Goal: Task Accomplishment & Management: Use online tool/utility

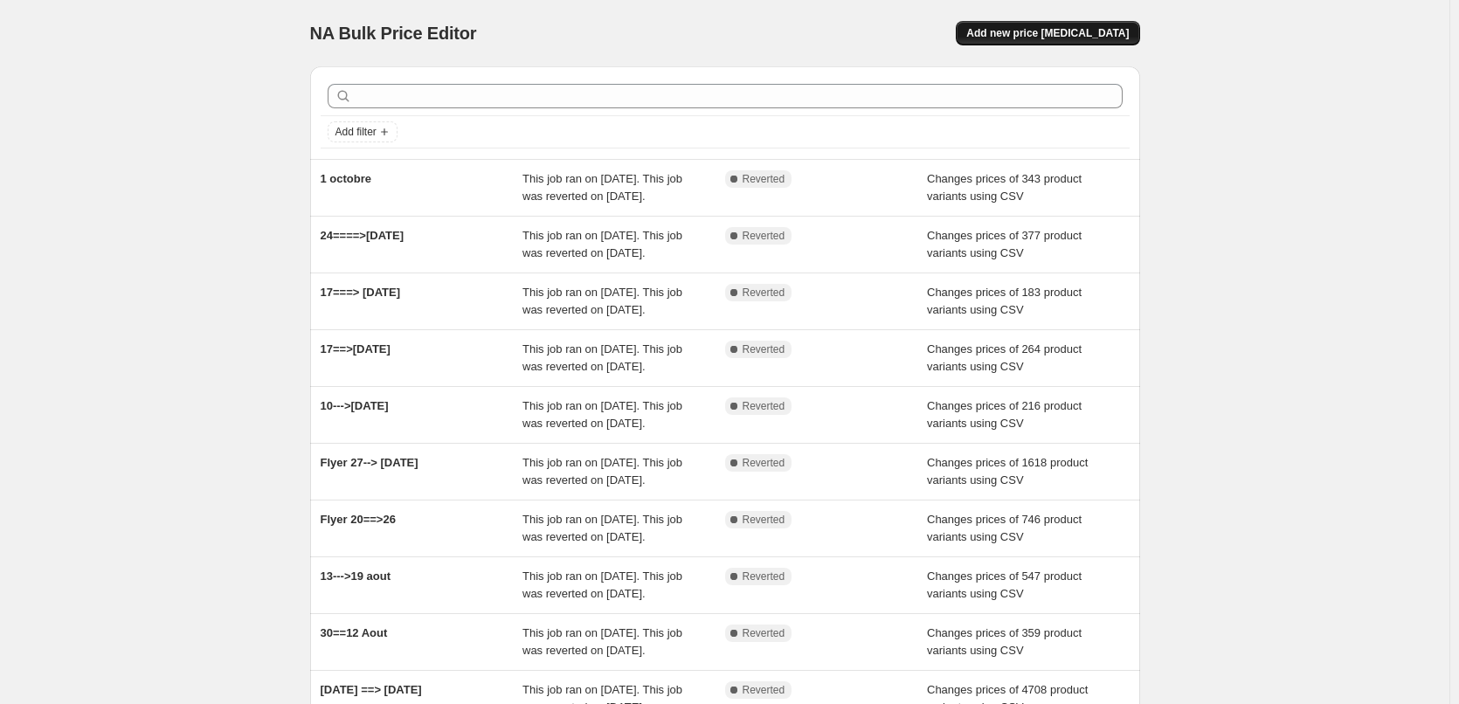
click at [1070, 39] on span "Add new price change job" at bounding box center [1047, 33] width 162 height 14
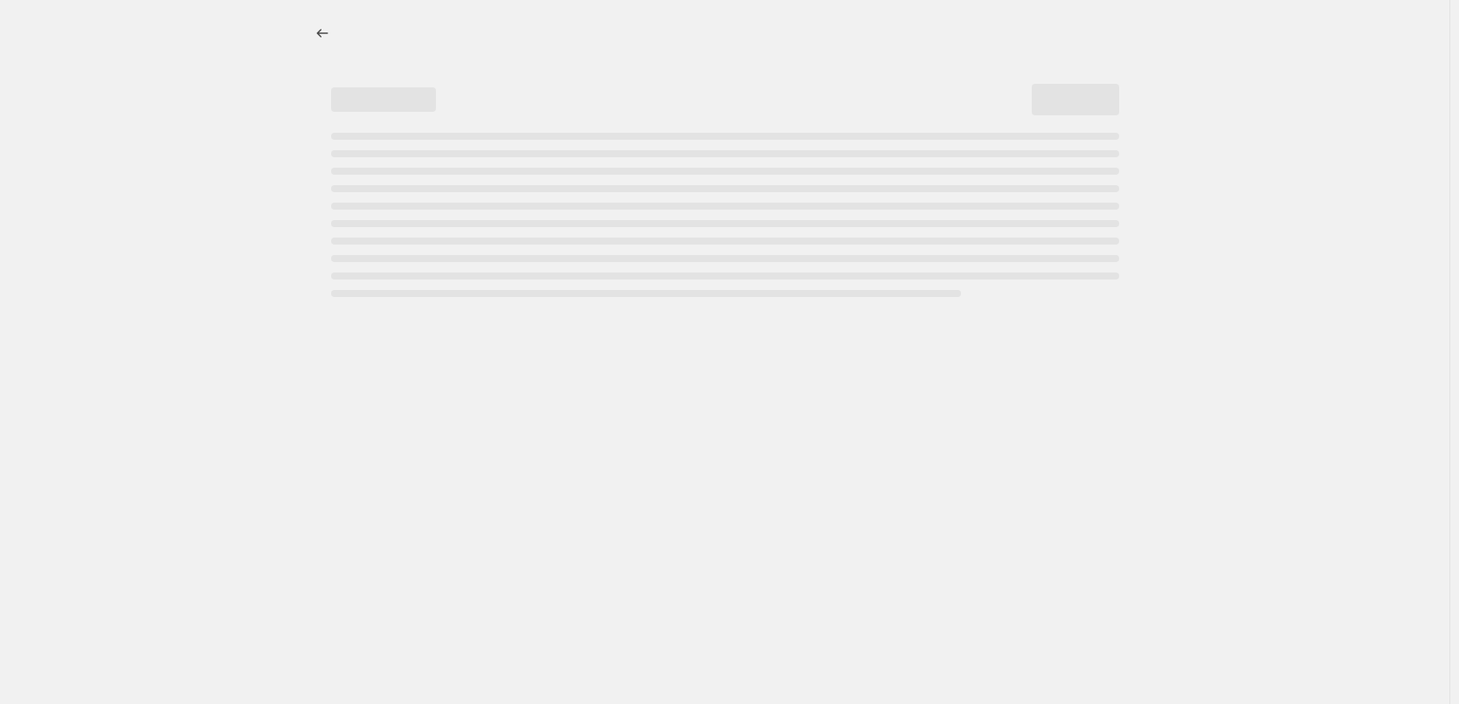
select select "percentage"
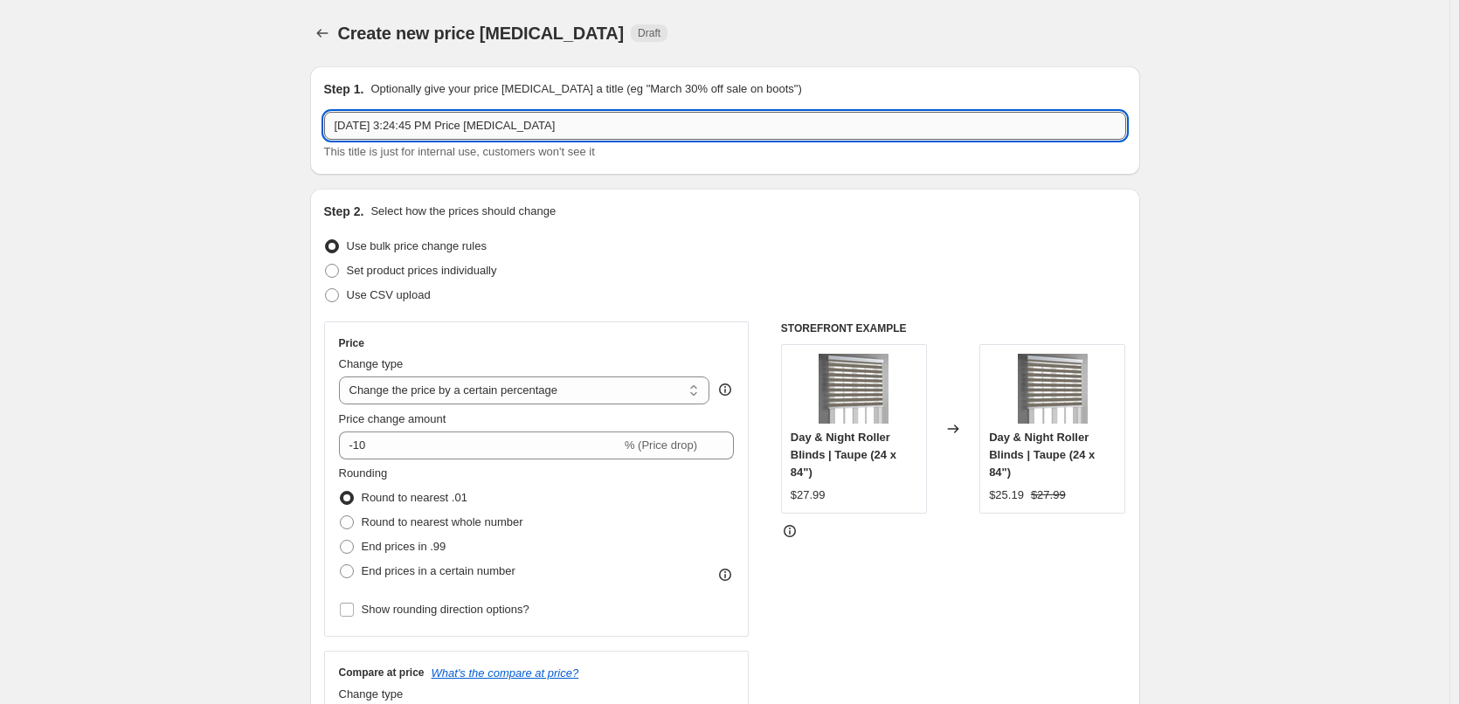
click at [434, 123] on input "Oct 15, 2025, 3:24:45 PM Price change job" at bounding box center [725, 126] width 802 height 28
type input "15---> 28 octobre"
click at [333, 293] on span at bounding box center [332, 295] width 14 height 14
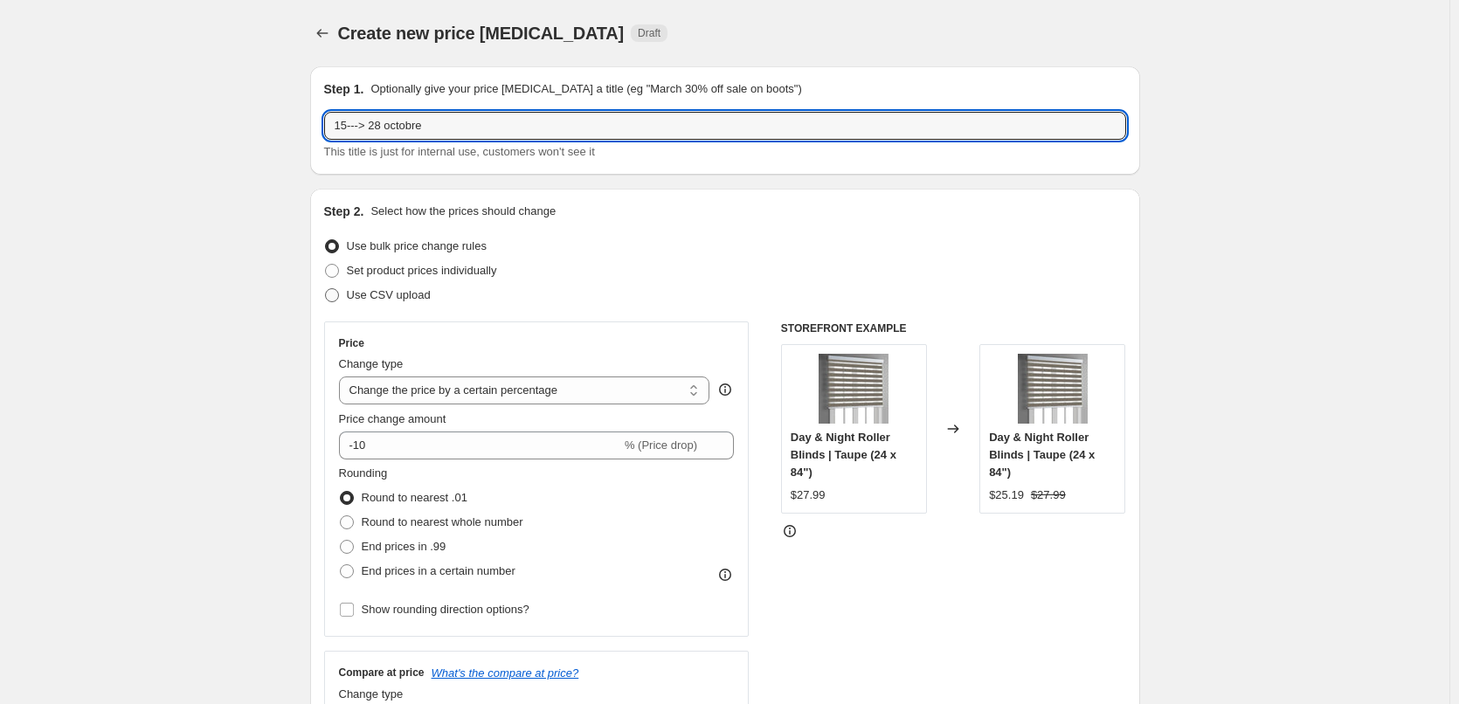
click at [326, 289] on input "Use CSV upload" at bounding box center [325, 288] width 1 height 1
radio input "true"
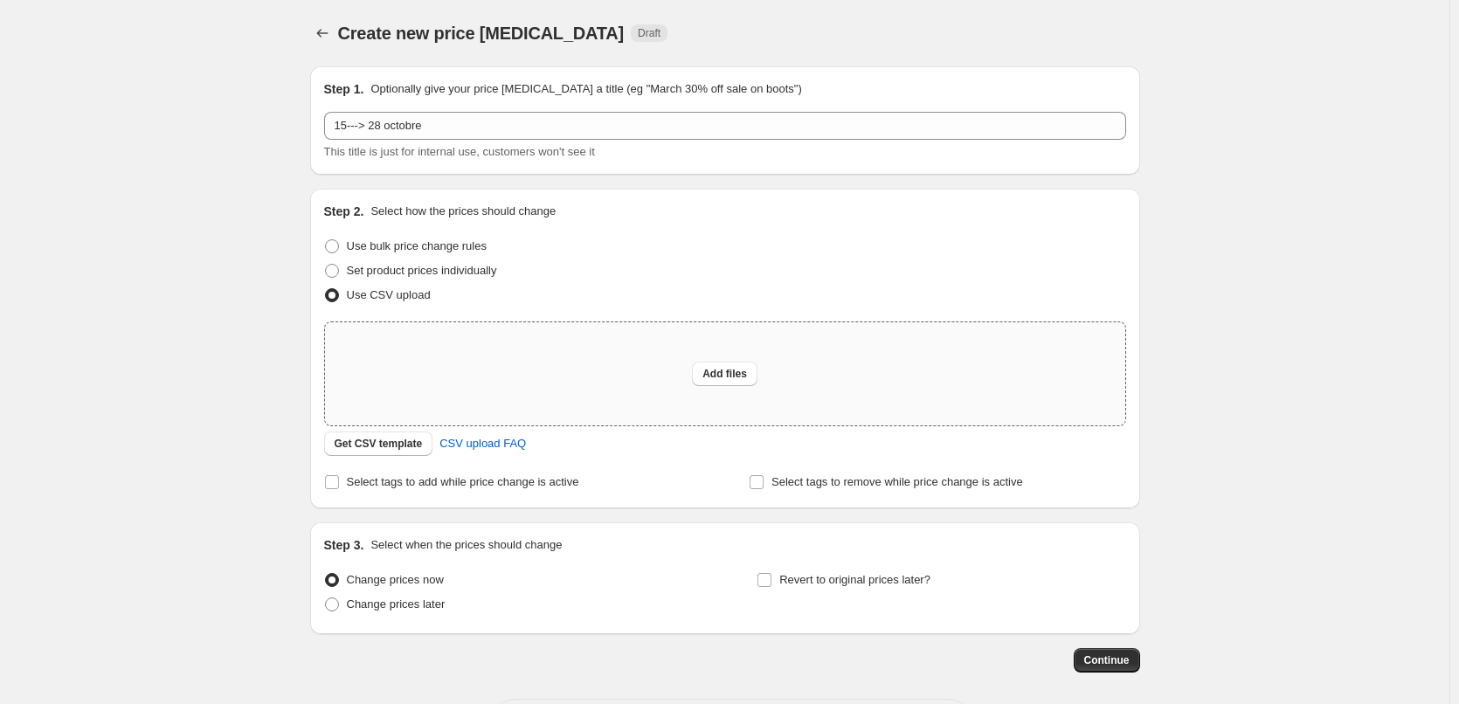
click at [690, 371] on div "Add files" at bounding box center [725, 373] width 800 height 103
type input "C:\fakepath\p28_oct_2025-haffedh.csv"
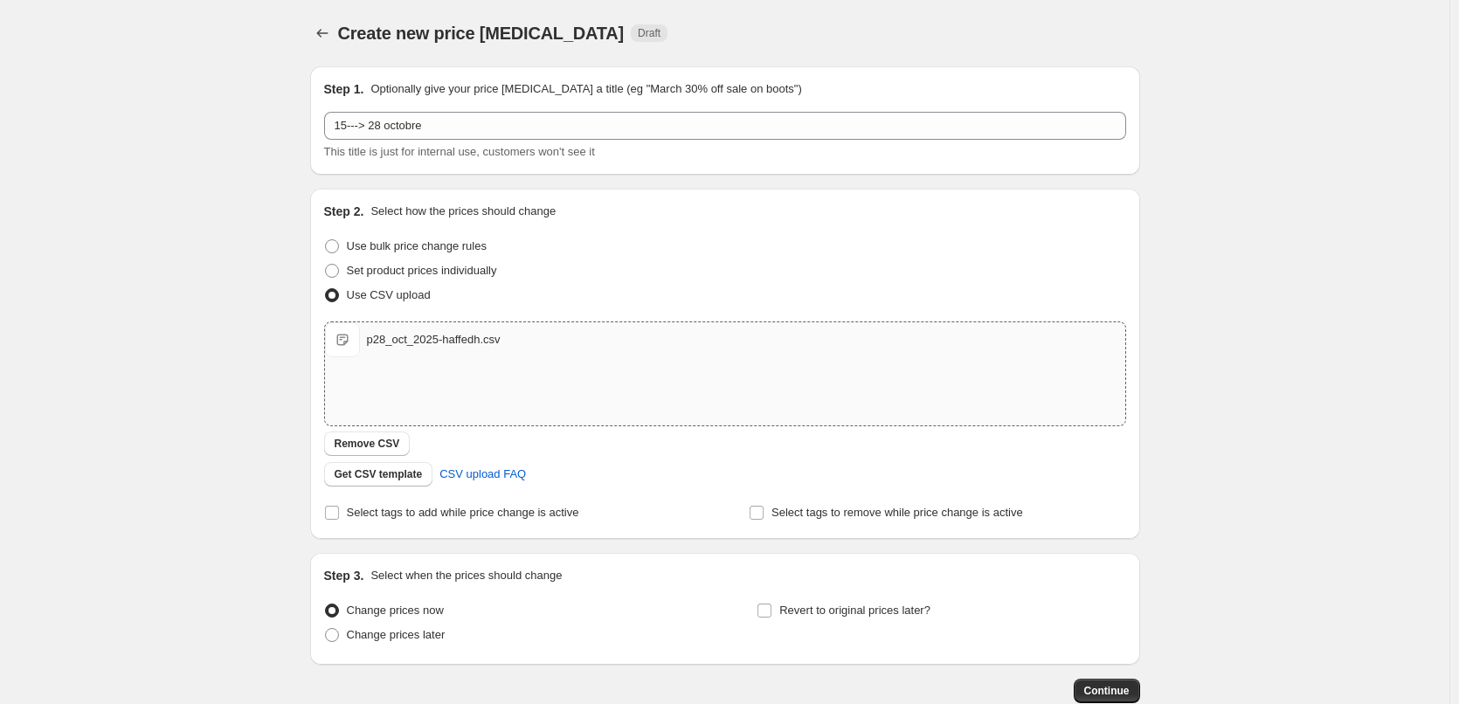
scroll to position [87, 0]
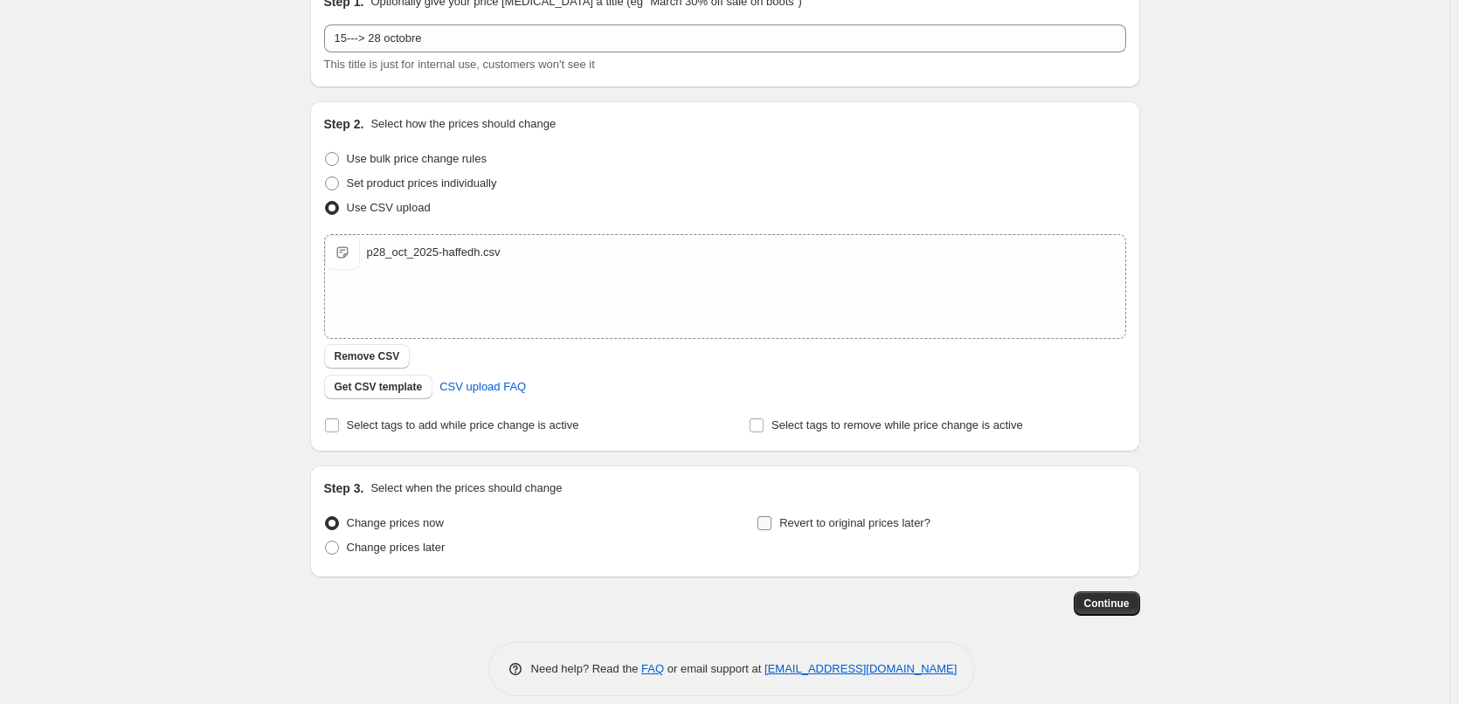
click at [763, 529] on input "Revert to original prices later?" at bounding box center [764, 523] width 14 height 14
checkbox input "true"
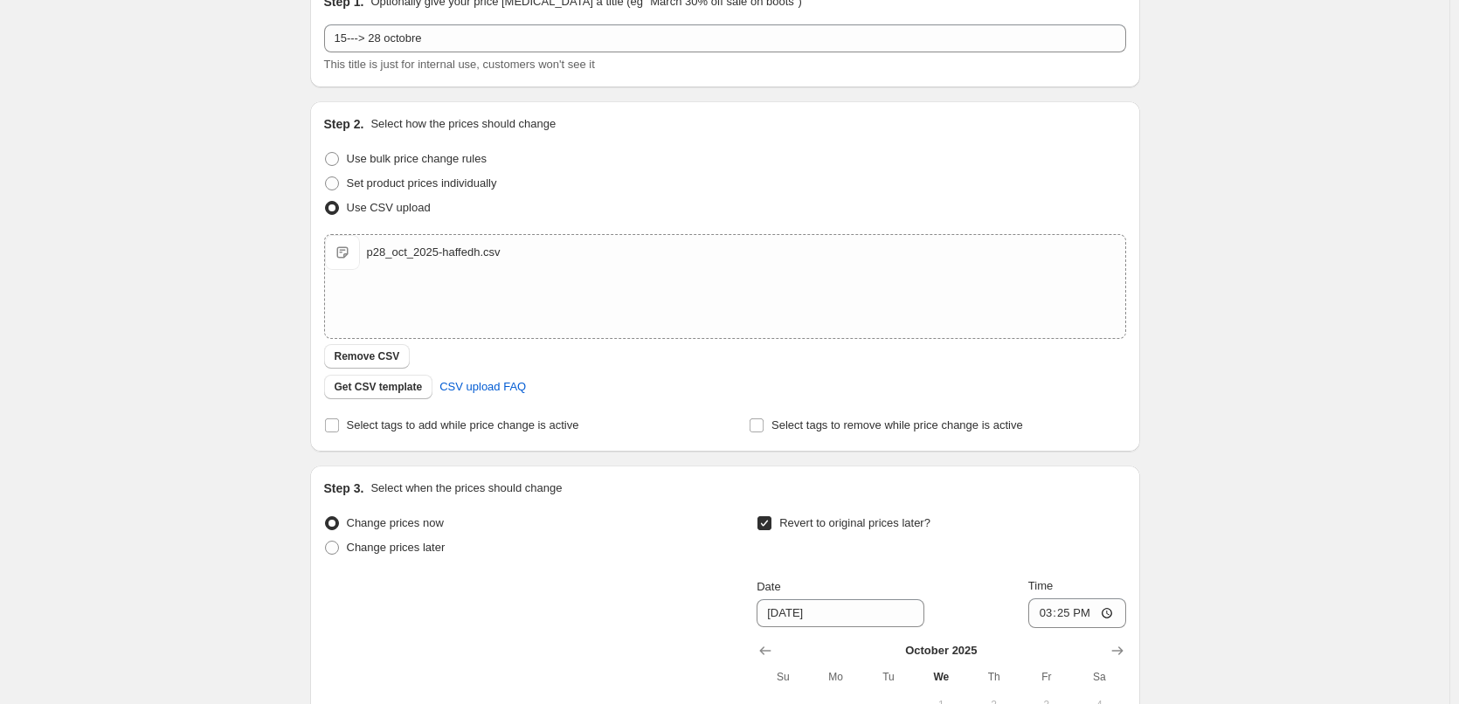
scroll to position [349, 0]
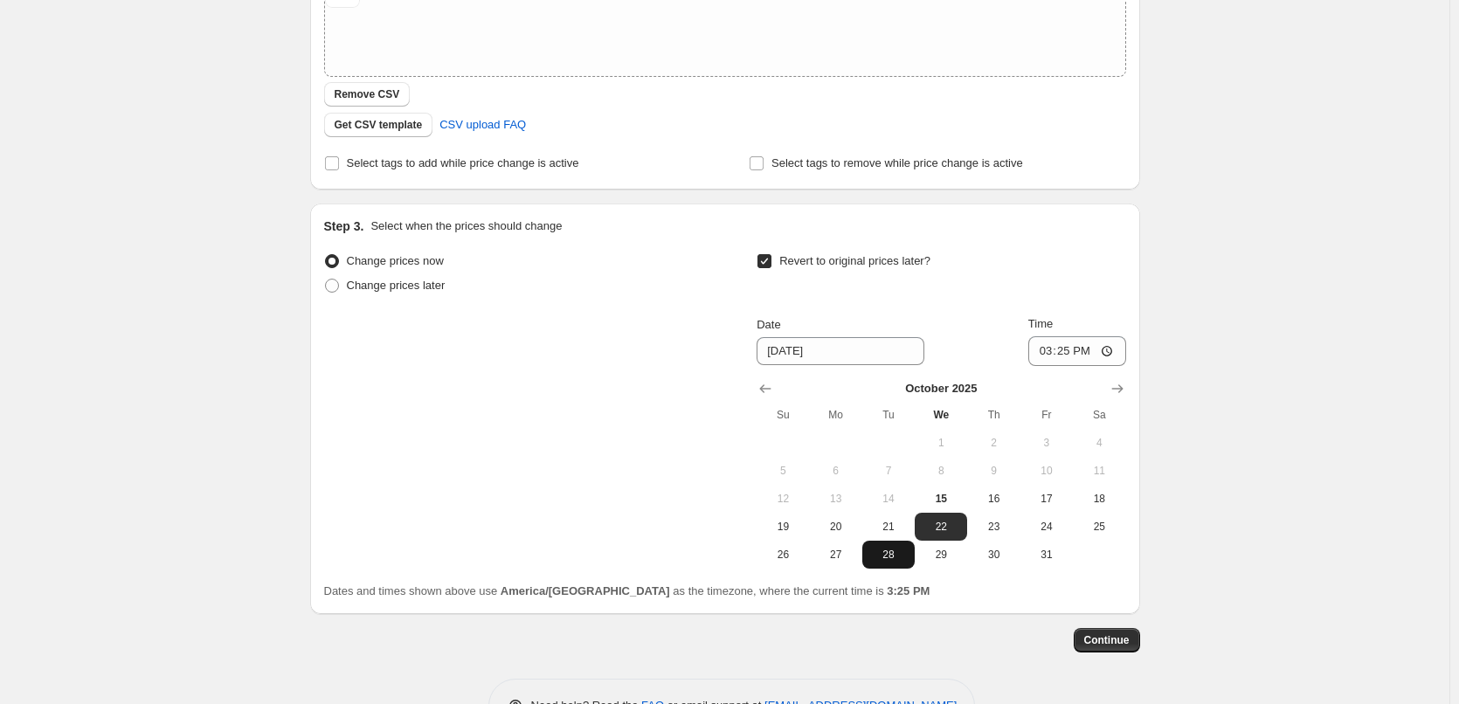
click at [887, 558] on span "28" at bounding box center [888, 555] width 38 height 14
type input "10/28/2025"
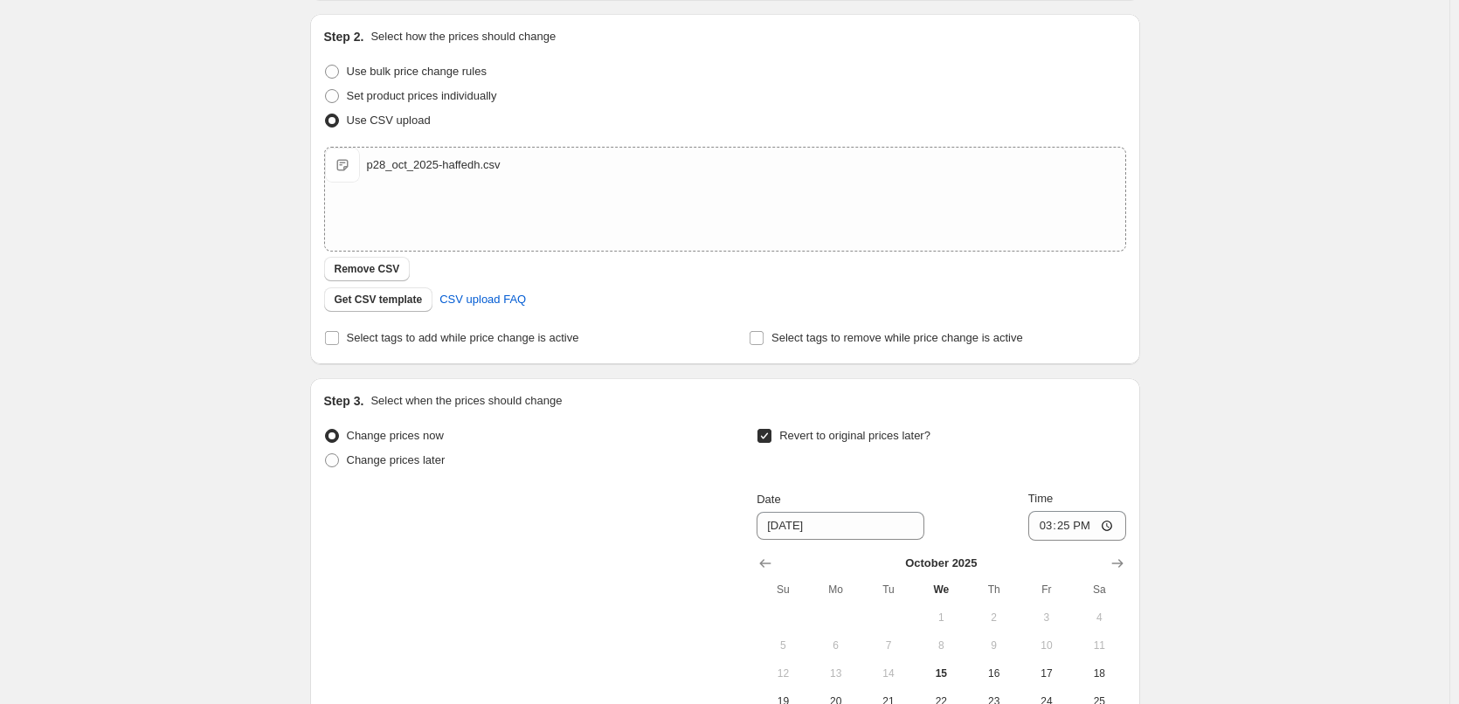
scroll to position [404, 0]
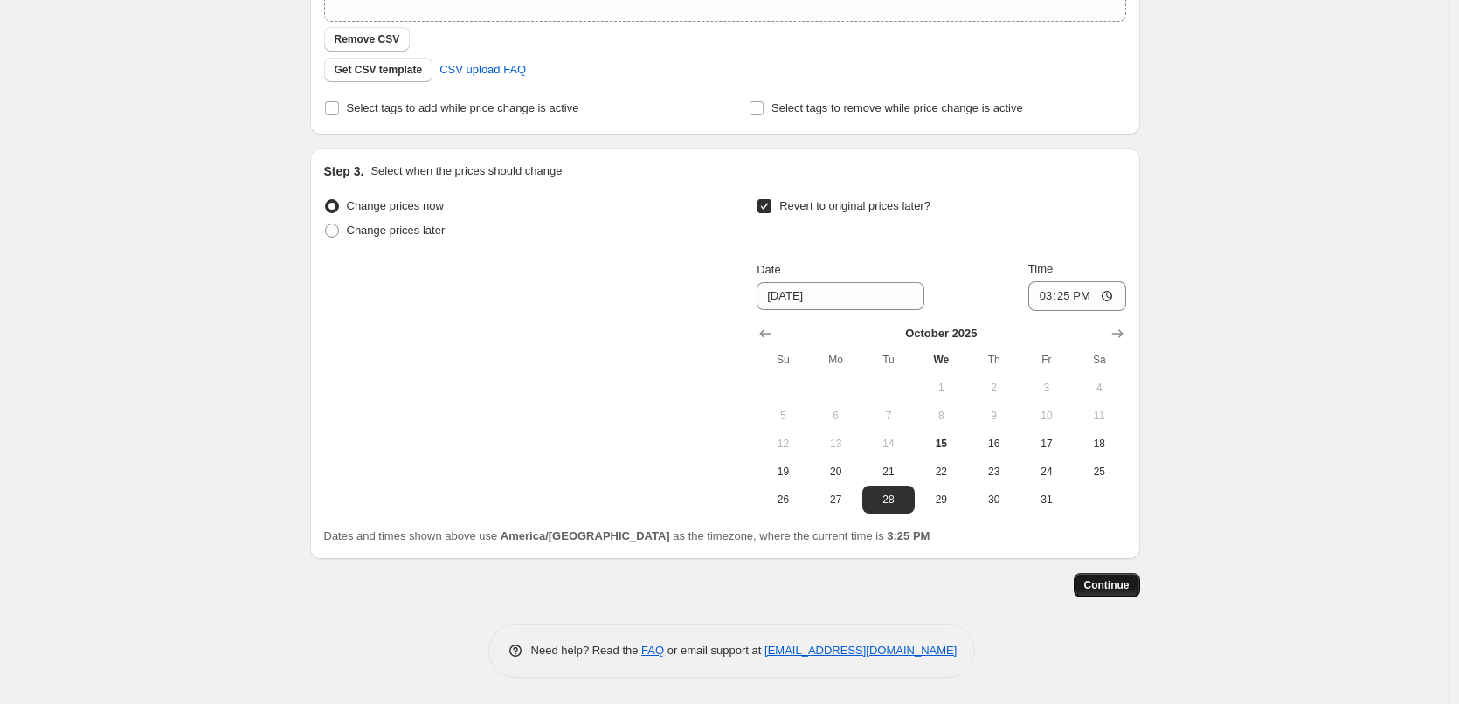
click at [1104, 584] on span "Continue" at bounding box center [1106, 585] width 45 height 14
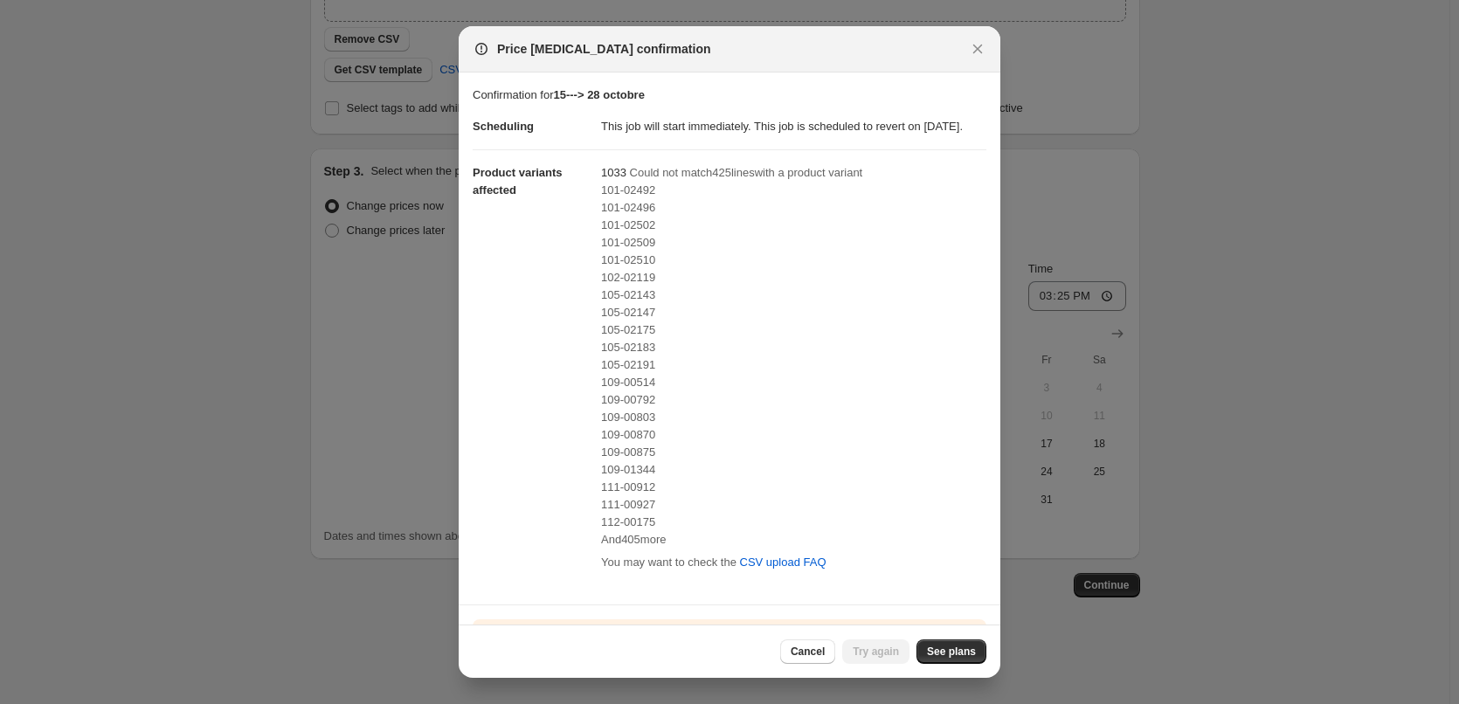
scroll to position [142, 0]
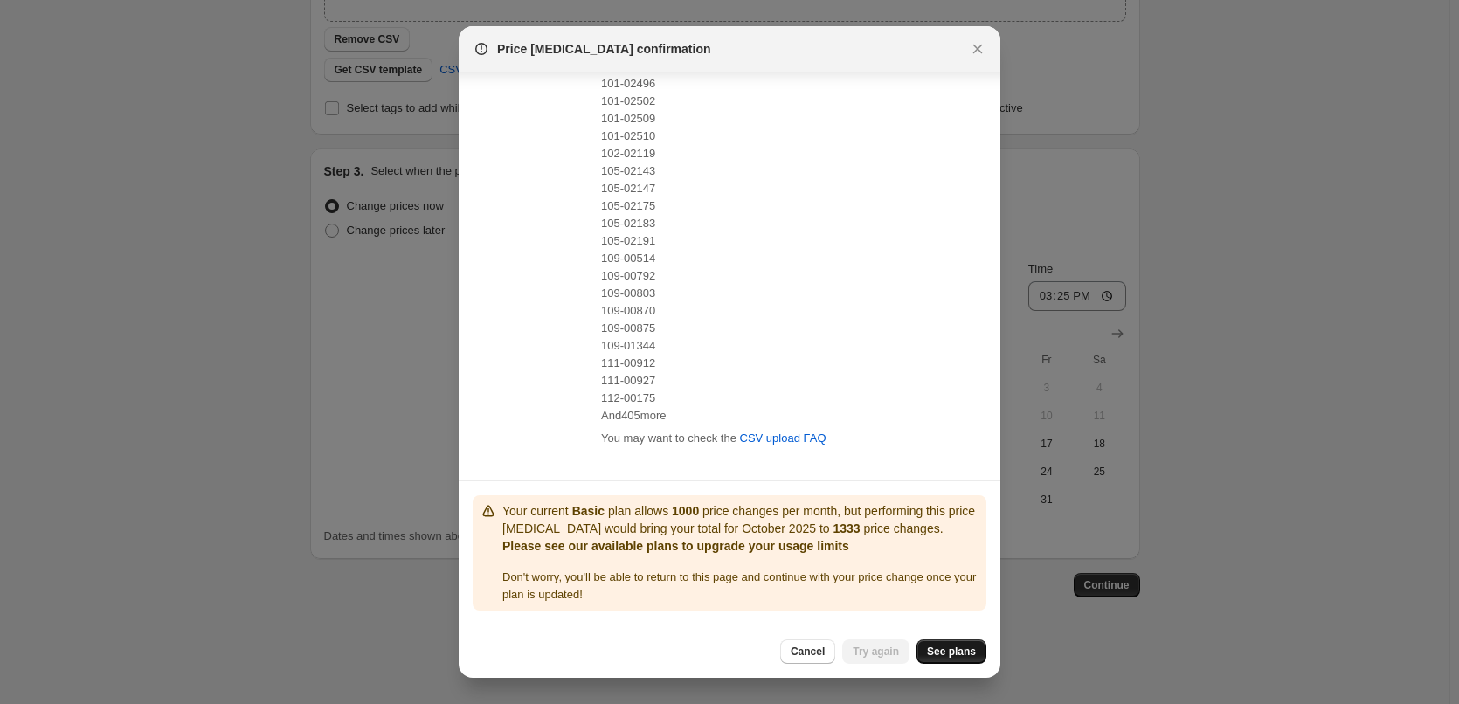
click at [943, 649] on span "See plans" at bounding box center [951, 652] width 49 height 14
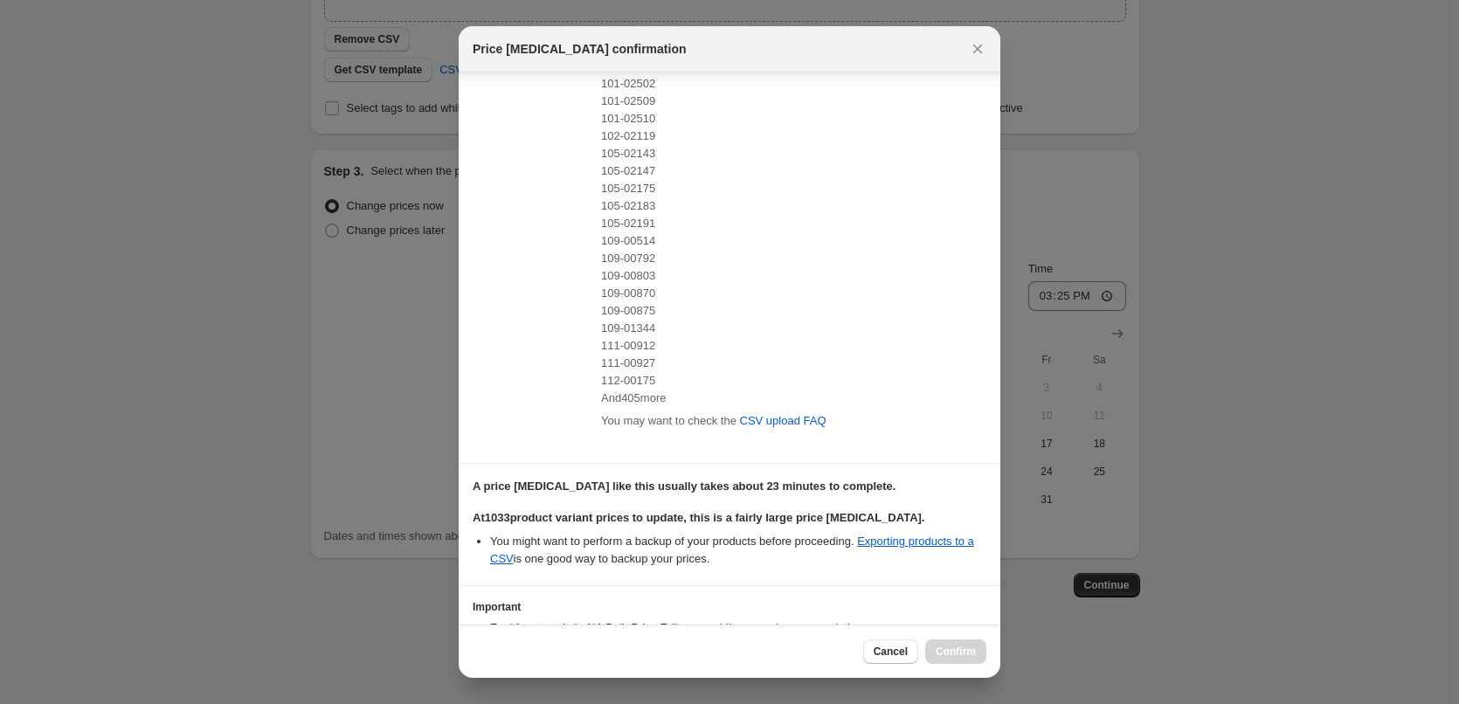
scroll to position [284, 0]
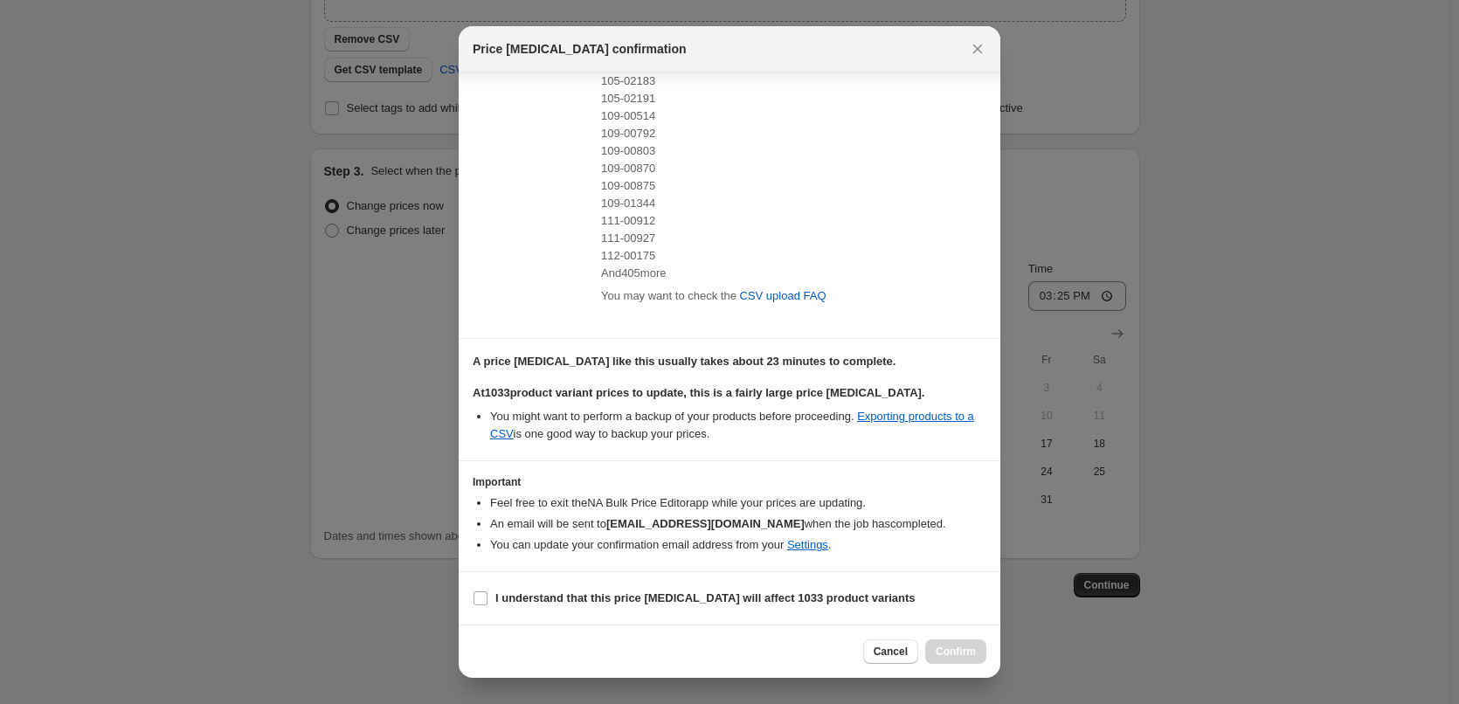
click at [873, 228] on div "111-00912" at bounding box center [793, 220] width 385 height 17
click at [478, 600] on input "I understand that this price change job will affect 1033 product variants" at bounding box center [480, 598] width 14 height 14
checkbox input "true"
click at [959, 653] on span "Confirm" at bounding box center [956, 652] width 40 height 14
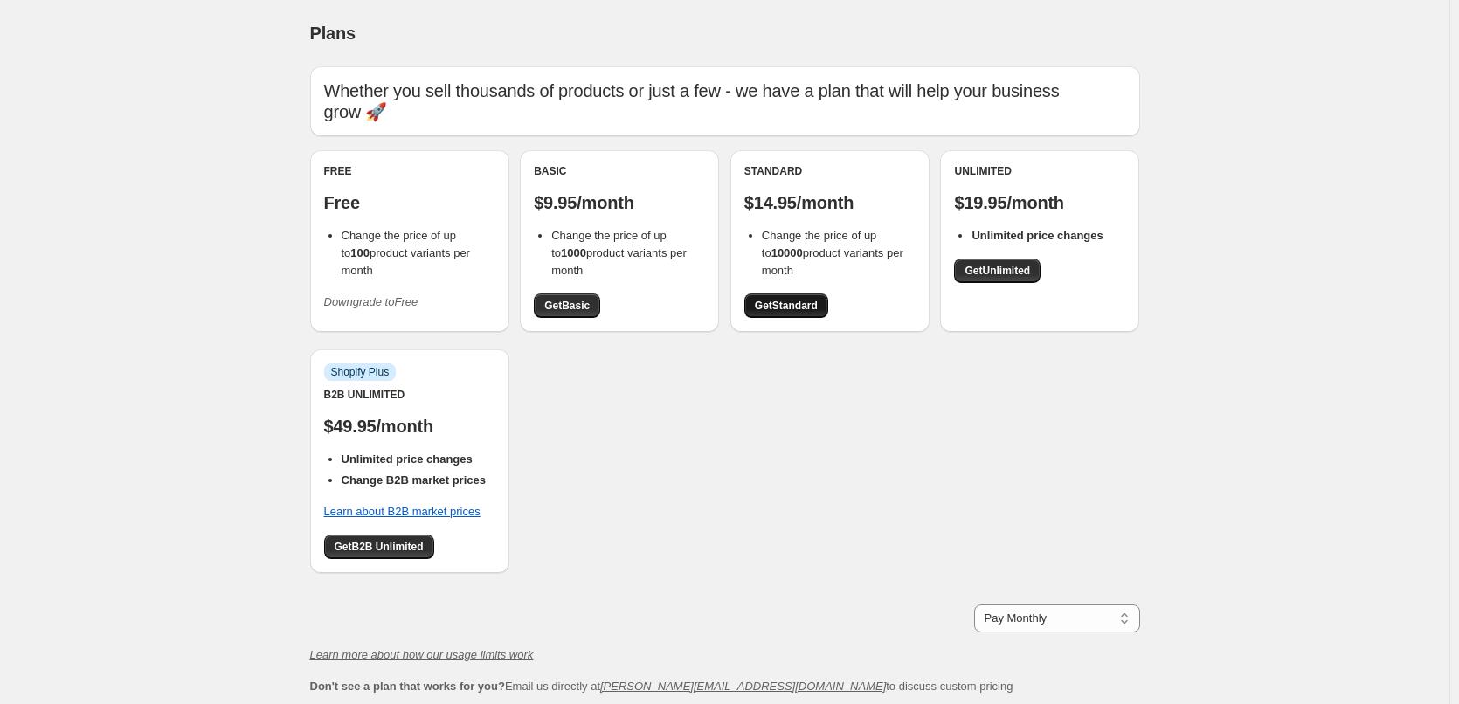
click at [803, 305] on span "Get Standard" at bounding box center [786, 306] width 63 height 14
